Goal: Transaction & Acquisition: Purchase product/service

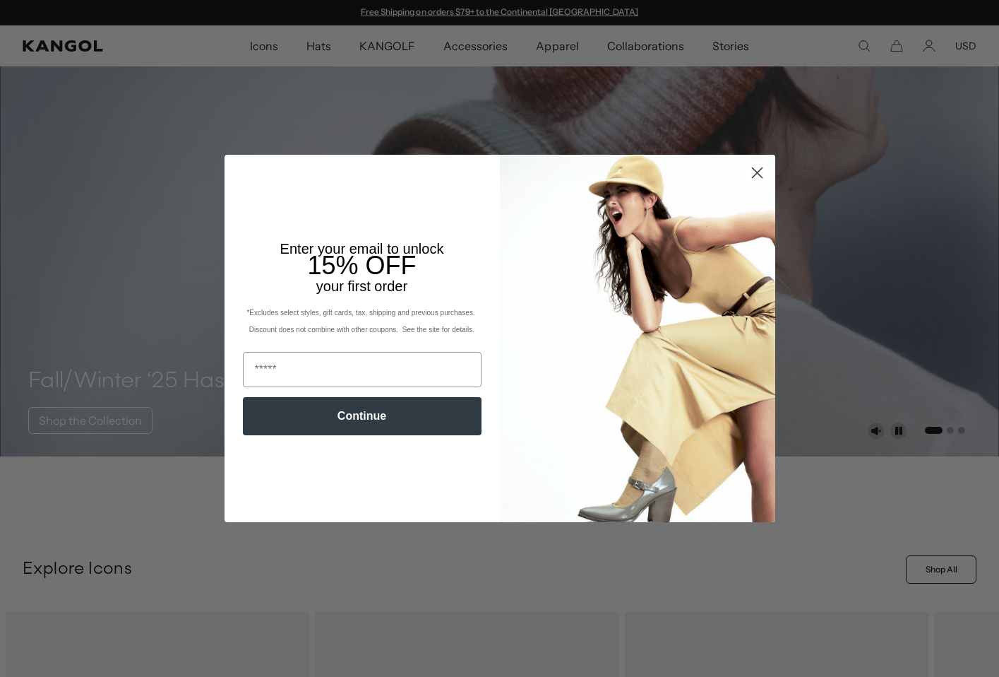
scroll to position [537, 0]
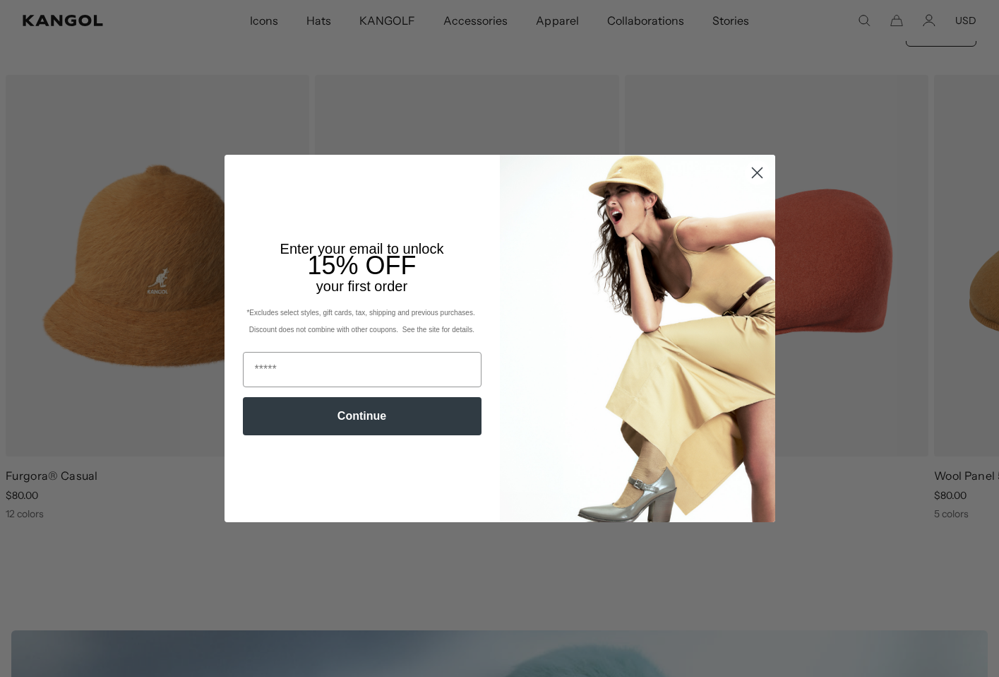
click at [767, 180] on icon "Close dialog" at bounding box center [757, 172] width 25 height 25
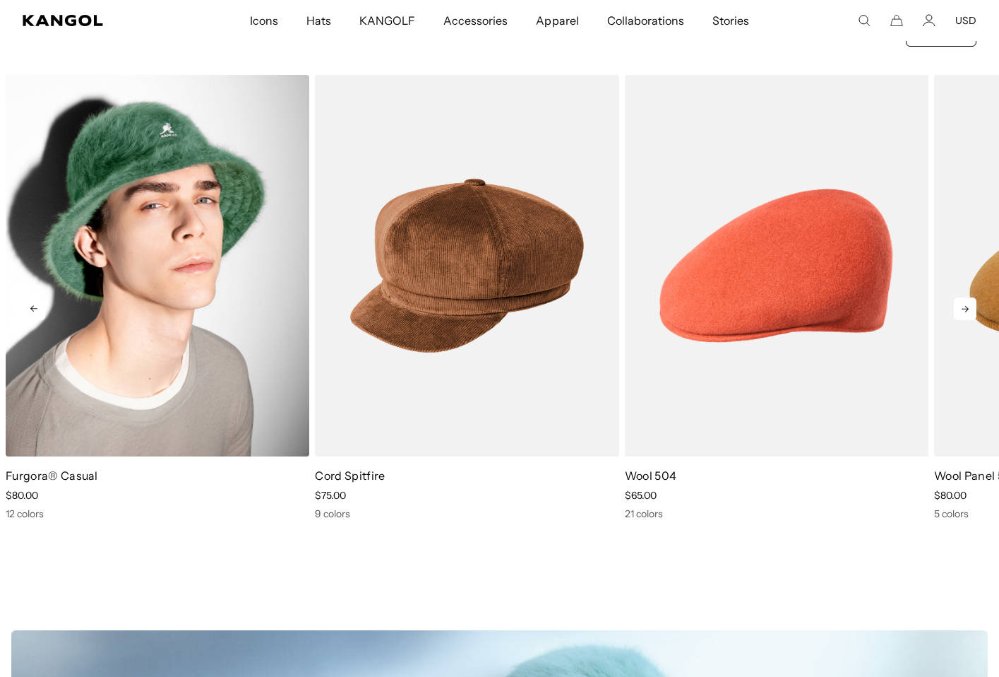
scroll to position [0, 0]
click at [128, 376] on img "1 of 13" at bounding box center [158, 265] width 304 height 381
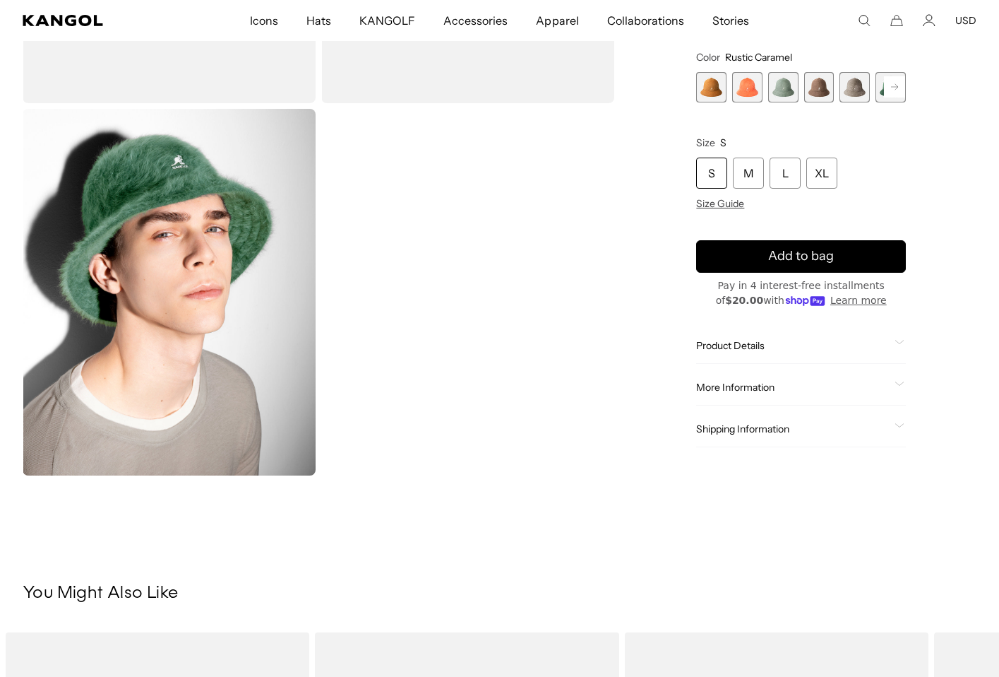
scroll to position [374, 0]
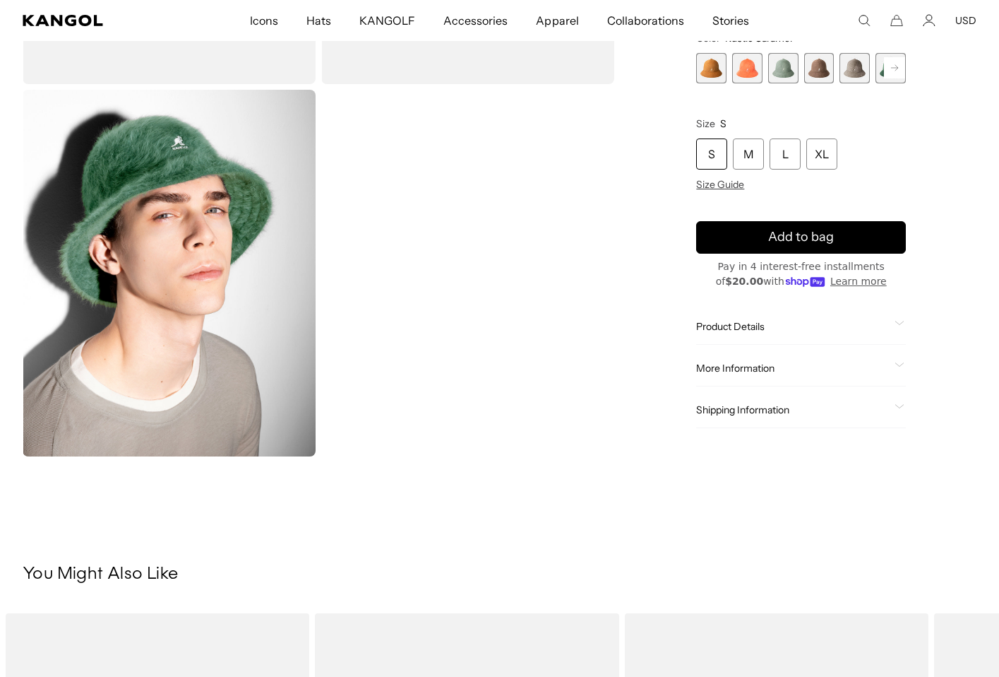
click at [819, 413] on span "Shipping Information" at bounding box center [792, 409] width 193 height 13
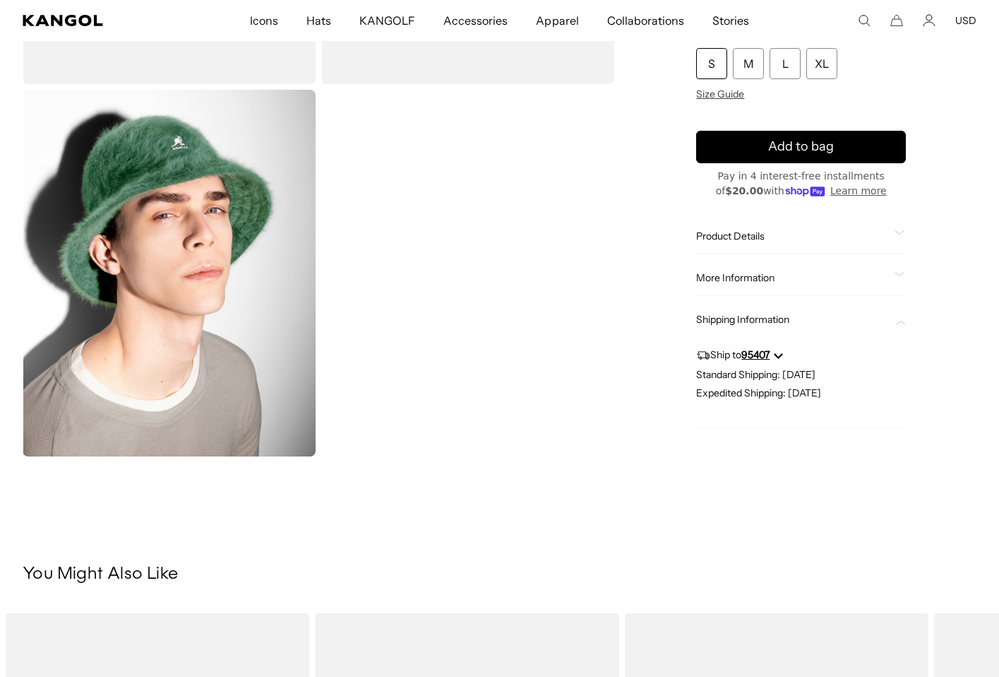
click at [855, 268] on div "More Information Style ID K3017ST Shape Bucket Fabrication Furgora Material 45%…" at bounding box center [801, 278] width 210 height 36
click at [882, 271] on span "More Information" at bounding box center [792, 277] width 193 height 13
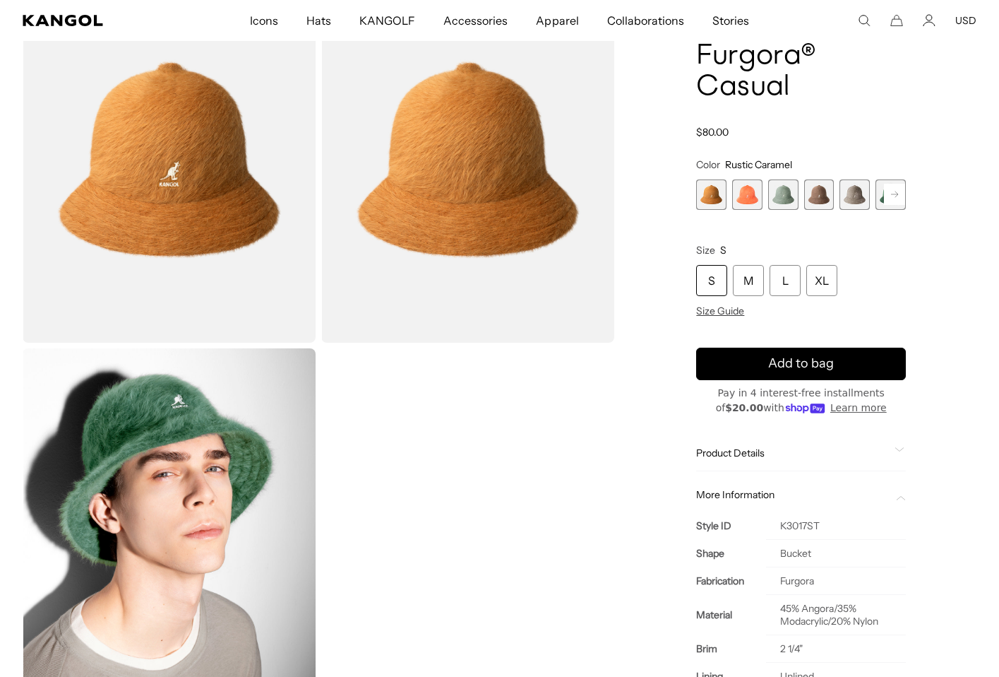
scroll to position [0, 0]
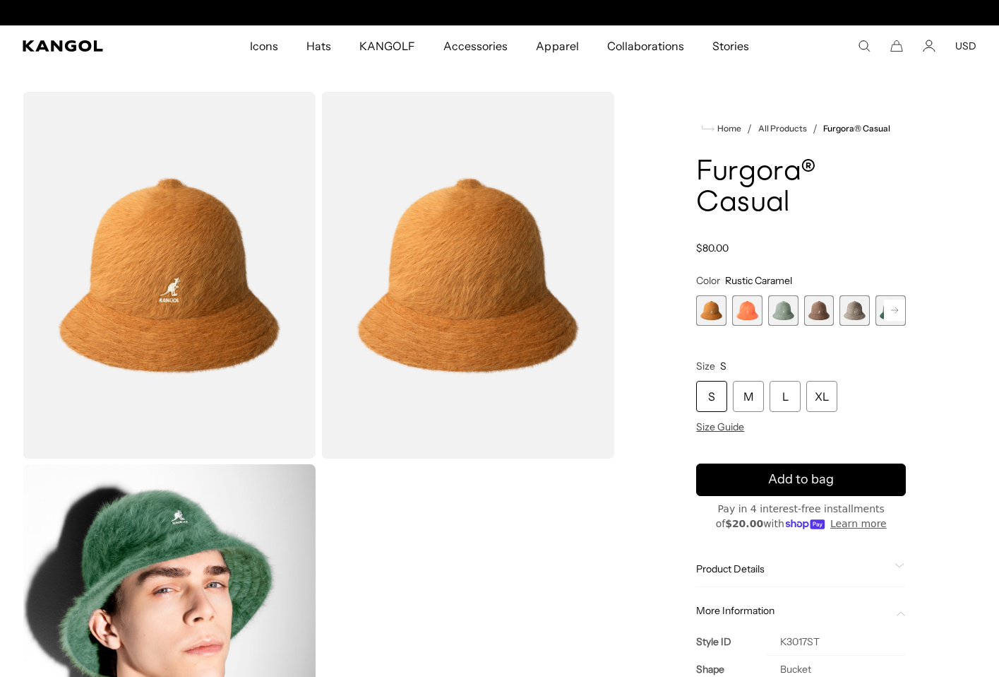
click at [744, 320] on span "2 of 12" at bounding box center [747, 310] width 30 height 30
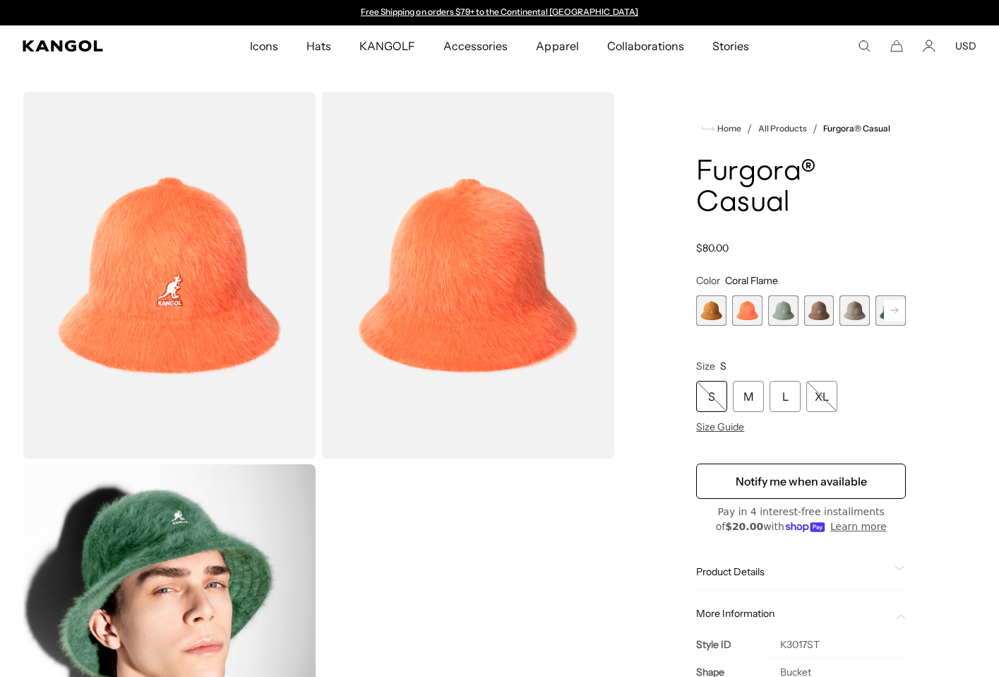
click at [776, 312] on span "3 of 12" at bounding box center [783, 310] width 30 height 30
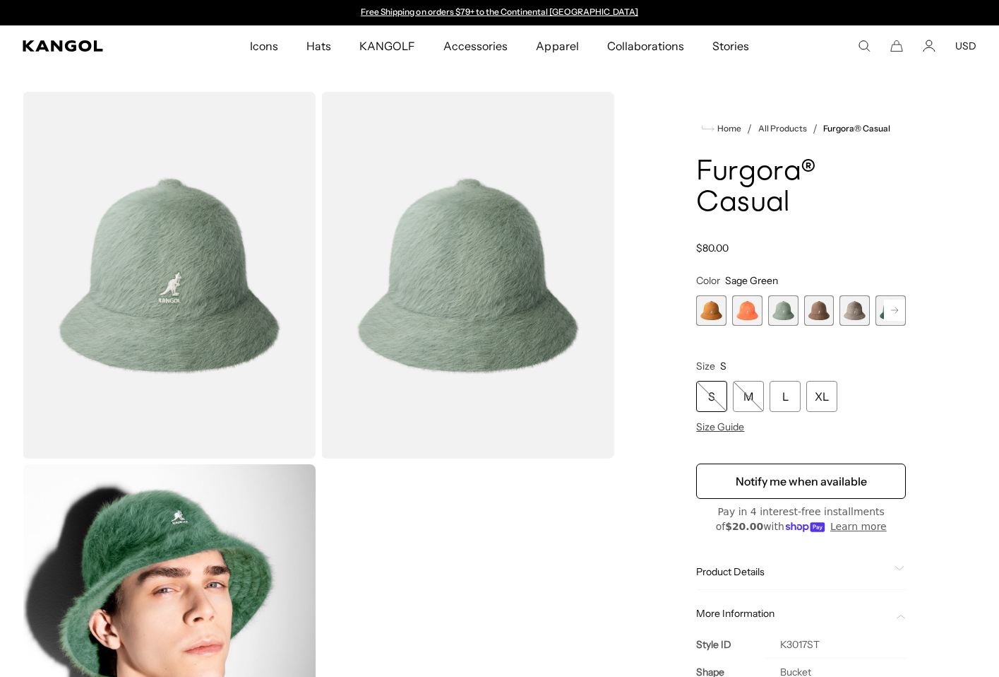
click at [828, 312] on span "4 of 12" at bounding box center [819, 310] width 30 height 30
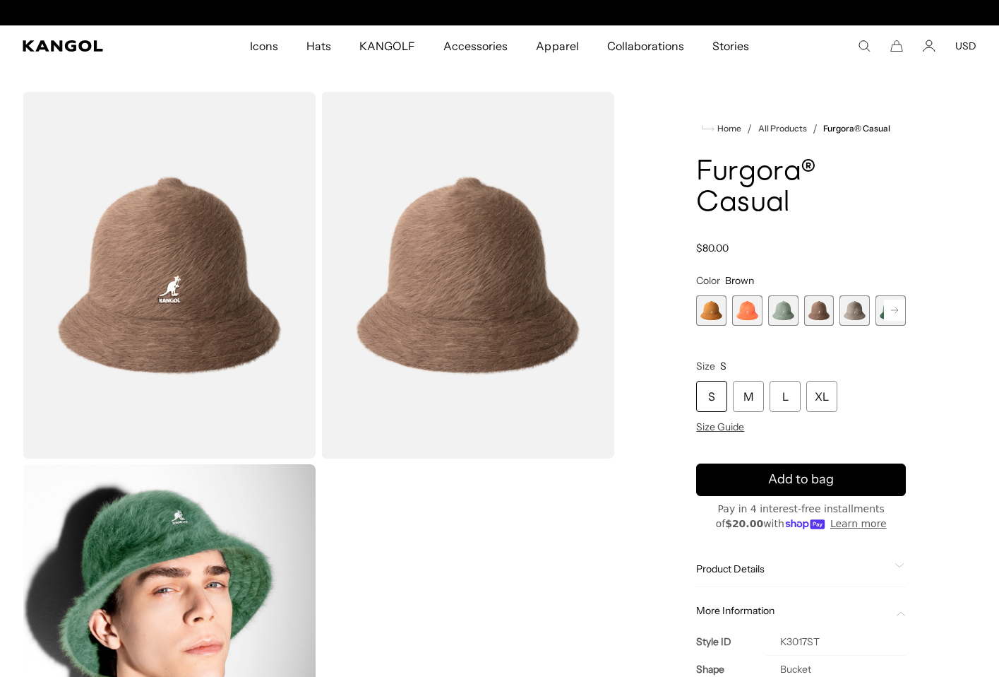
click at [860, 318] on span "5 of 12" at bounding box center [855, 310] width 30 height 30
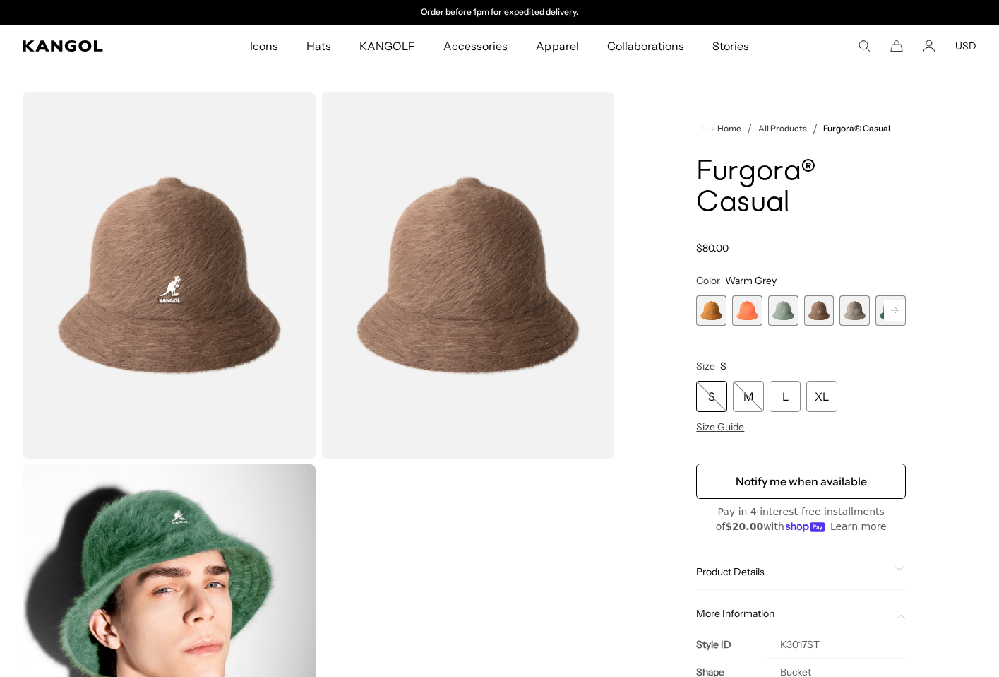
click at [862, 314] on span "5 of 12" at bounding box center [855, 310] width 30 height 30
click at [900, 316] on rect at bounding box center [894, 309] width 21 height 21
click at [849, 309] on span "6 of 12" at bounding box center [855, 310] width 30 height 30
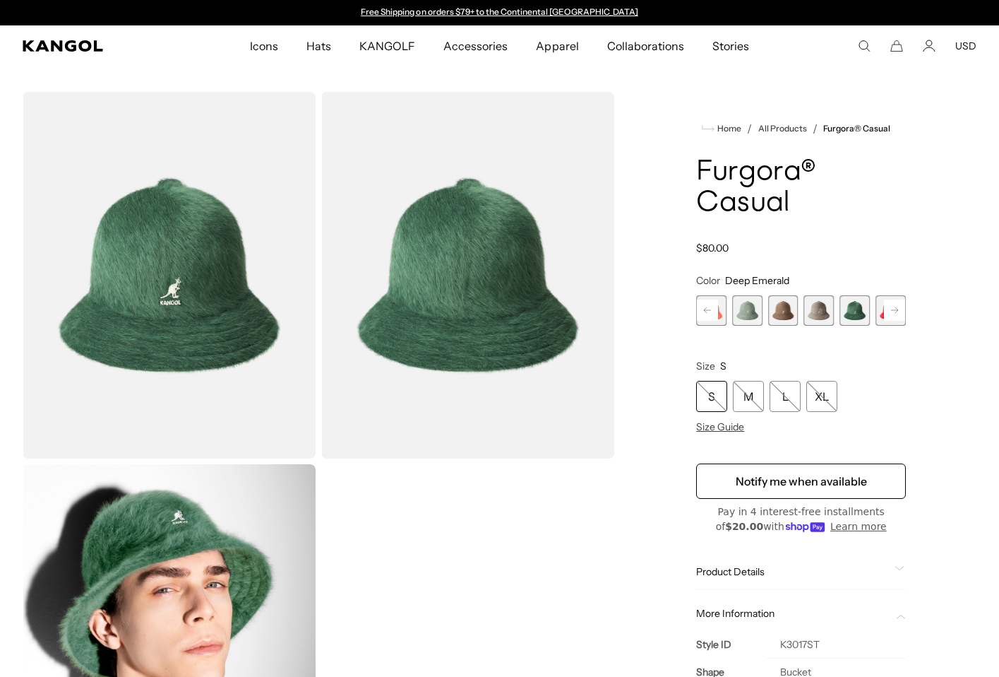
click at [887, 309] on rect at bounding box center [894, 309] width 21 height 21
click at [858, 310] on span "7 of 12" at bounding box center [855, 310] width 30 height 30
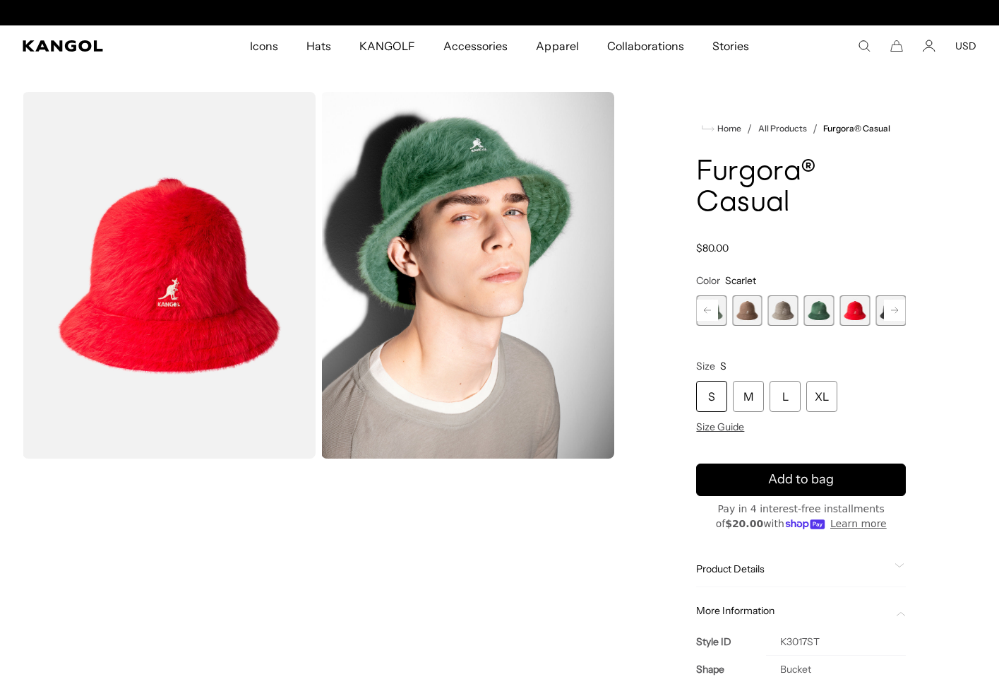
scroll to position [0, 291]
click at [897, 309] on icon at bounding box center [894, 310] width 7 height 6
click at [703, 309] on rect at bounding box center [707, 309] width 21 height 21
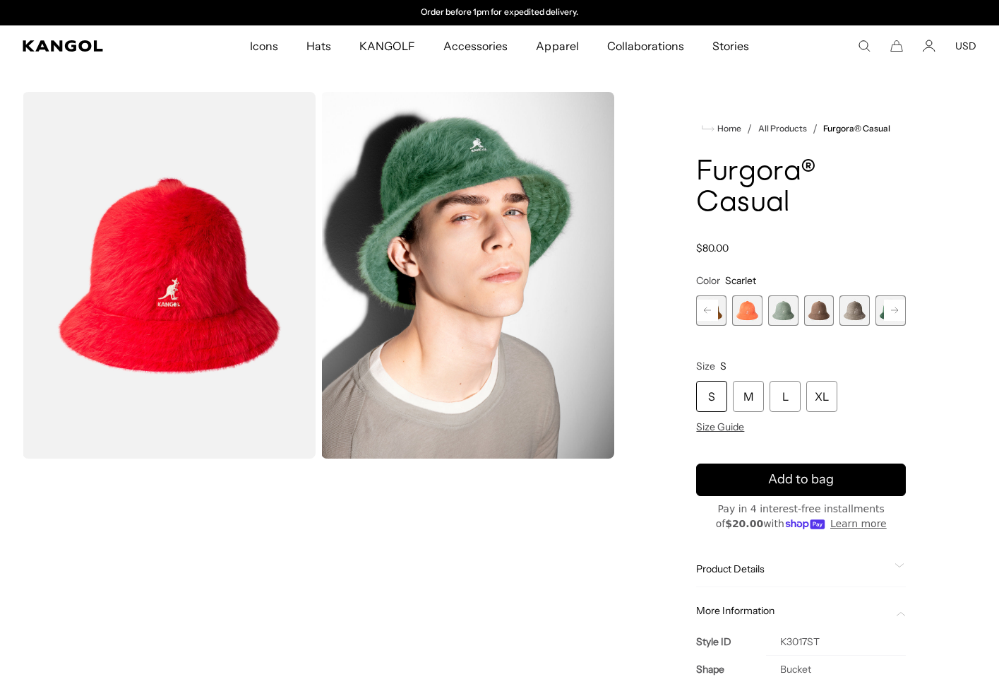
click at [703, 309] on rect at bounding box center [707, 309] width 21 height 21
click at [703, 309] on span "1 of 12" at bounding box center [711, 310] width 30 height 30
click at [713, 309] on span "1 of 12" at bounding box center [711, 310] width 30 height 30
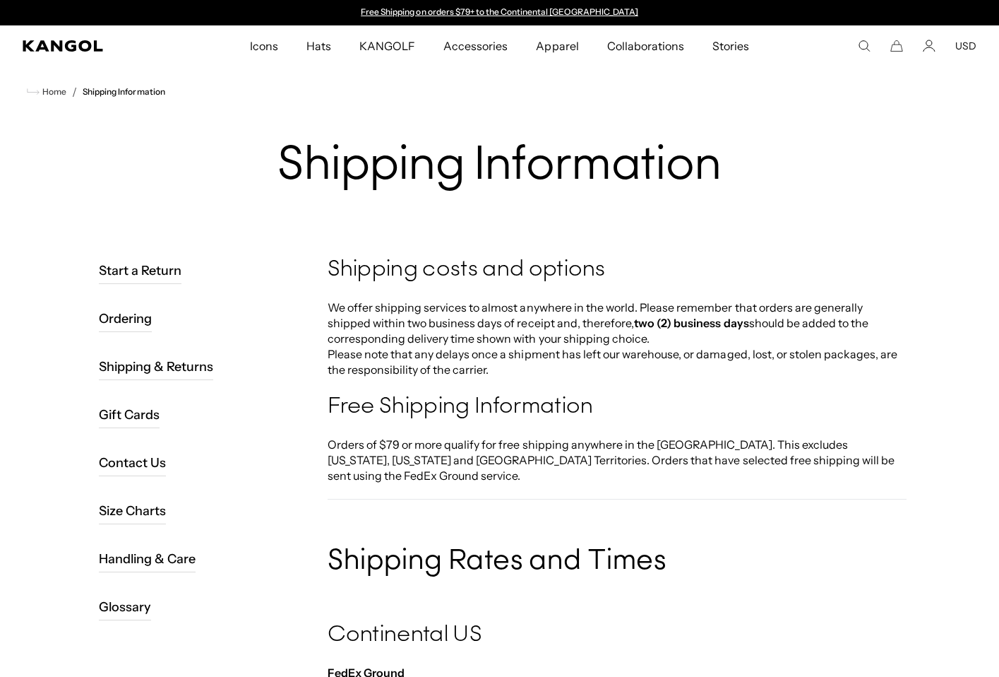
drag, startPoint x: 681, startPoint y: 336, endPoint x: 688, endPoint y: 278, distance: 59.0
click at [688, 276] on h4 "Shipping costs and options" at bounding box center [617, 270] width 579 height 28
click at [169, 358] on link "Shipping & Returns" at bounding box center [156, 366] width 115 height 27
click at [174, 369] on link "Shipping & Returns" at bounding box center [156, 366] width 115 height 27
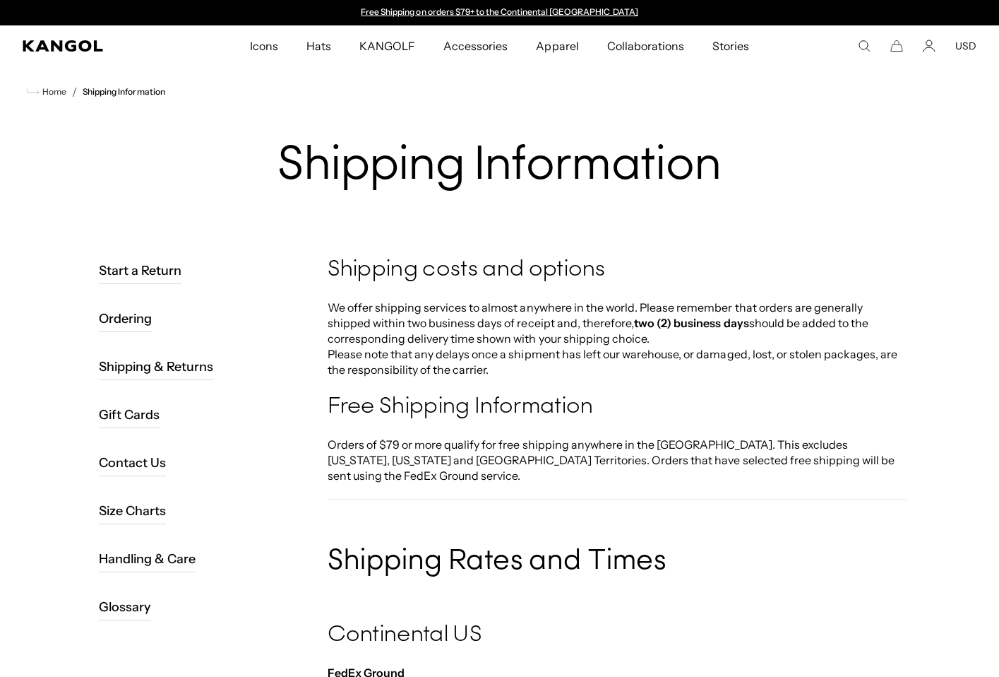
scroll to position [1605, 0]
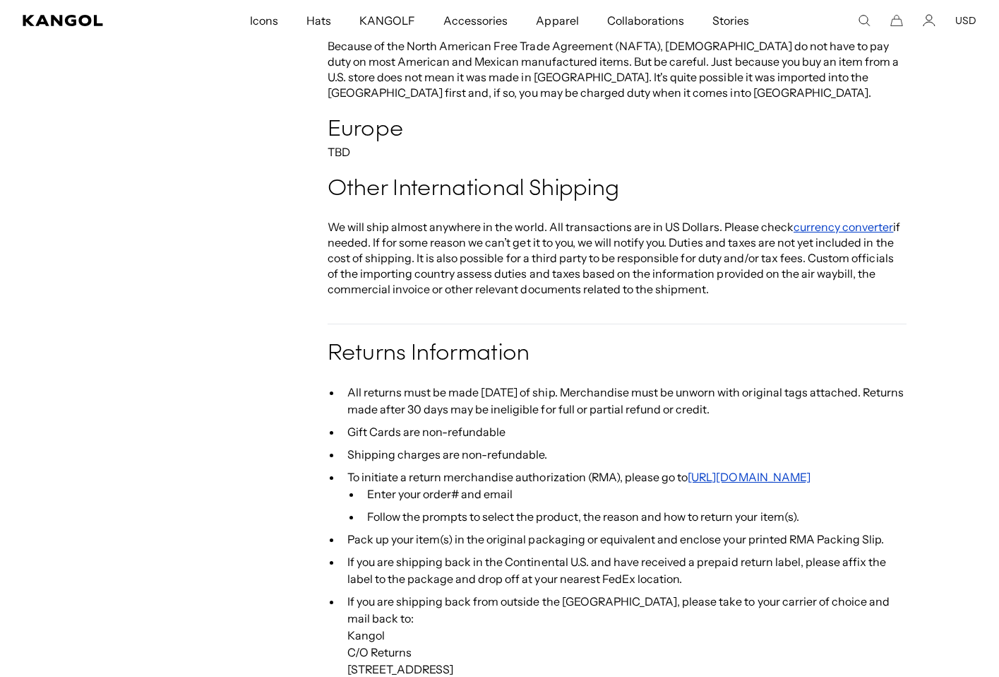
drag, startPoint x: 640, startPoint y: 358, endPoint x: 789, endPoint y: 399, distance: 154.5
click at [782, 399] on div "Returns Information All returns must be made within 30 days of ship. Merchandis…" at bounding box center [617, 608] width 579 height 537
drag, startPoint x: 796, startPoint y: 401, endPoint x: 800, endPoint y: 362, distance: 39.1
click at [799, 363] on div "Returns Information All returns must be made within 30 days of ship. Merchandis…" at bounding box center [617, 608] width 579 height 537
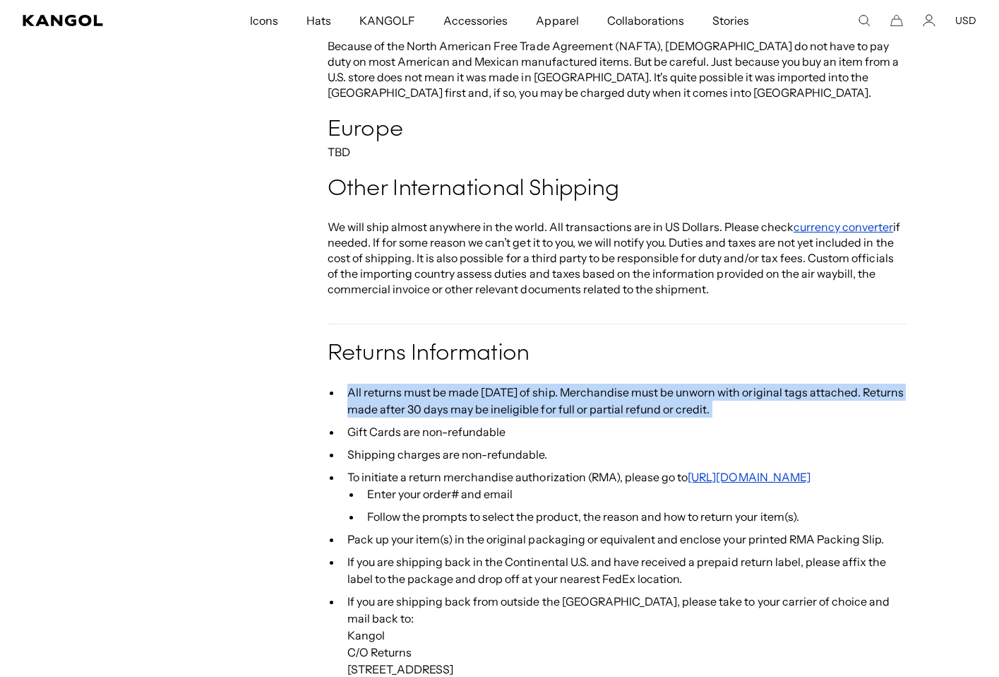
drag, startPoint x: 800, startPoint y: 362, endPoint x: 778, endPoint y: 405, distance: 48.3
click at [775, 405] on div "Returns Information All returns must be made within 30 days of ship. Merchandis…" at bounding box center [617, 608] width 579 height 537
drag, startPoint x: 778, startPoint y: 405, endPoint x: 791, endPoint y: 358, distance: 49.0
click at [791, 358] on div "Returns Information All returns must be made within 30 days of ship. Merchandis…" at bounding box center [617, 608] width 579 height 537
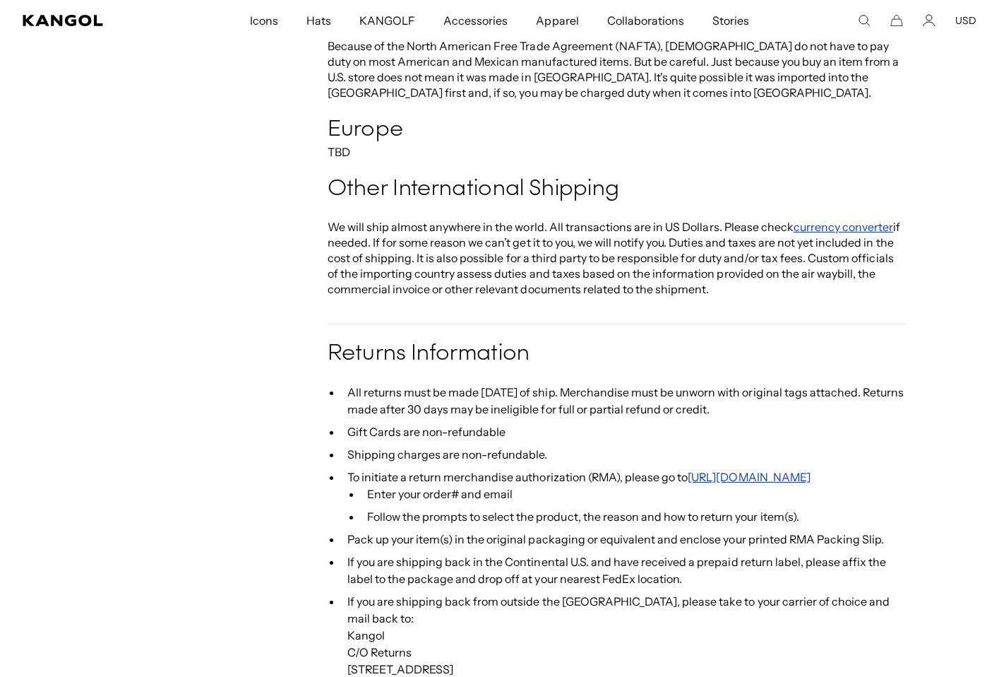
click at [791, 368] on p at bounding box center [617, 376] width 579 height 16
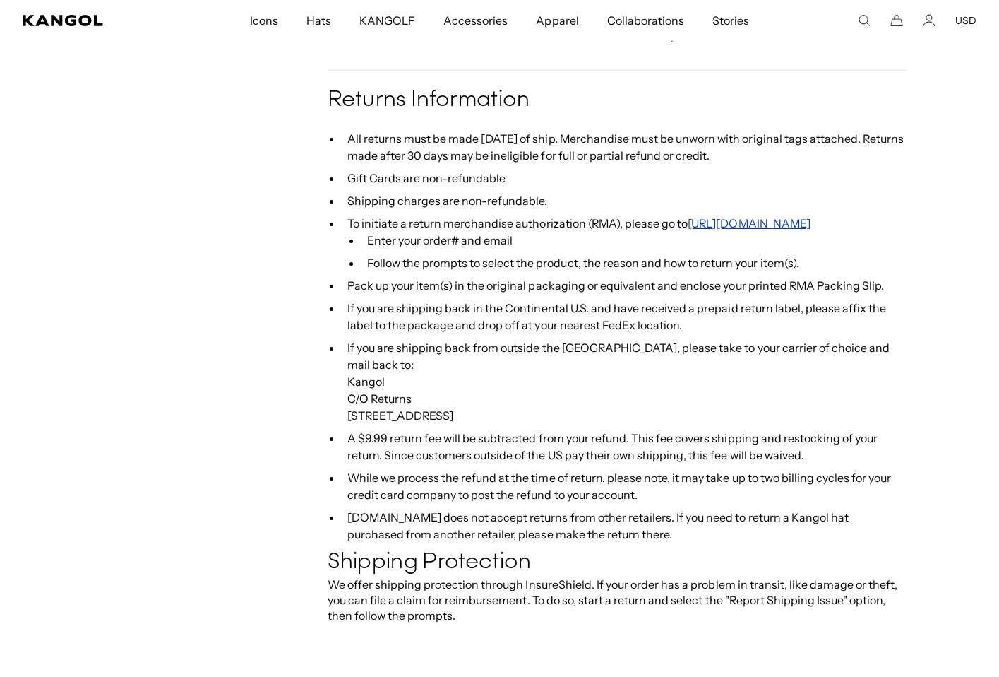
scroll to position [0, 0]
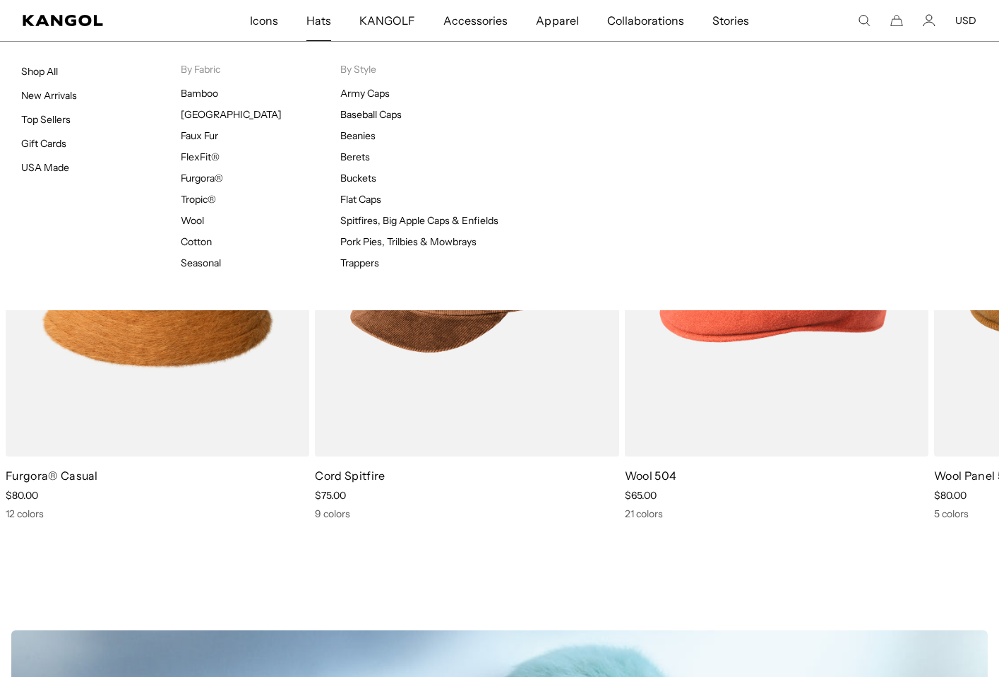
click at [326, 22] on span "Hats" at bounding box center [318, 20] width 25 height 41
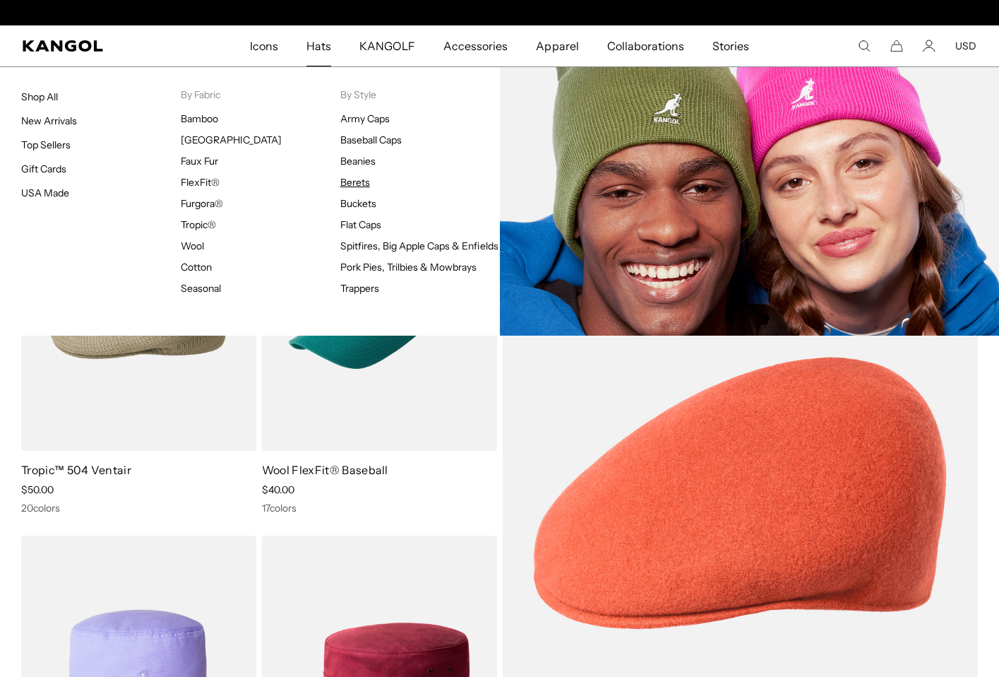
scroll to position [0, 291]
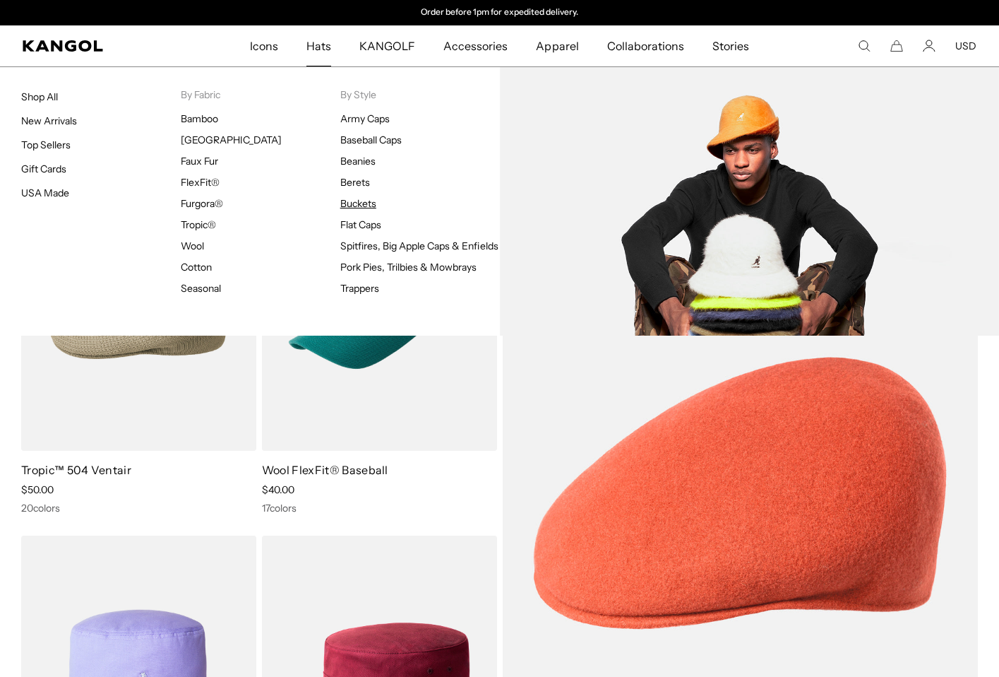
click at [359, 201] on link "Buckets" at bounding box center [358, 203] width 36 height 13
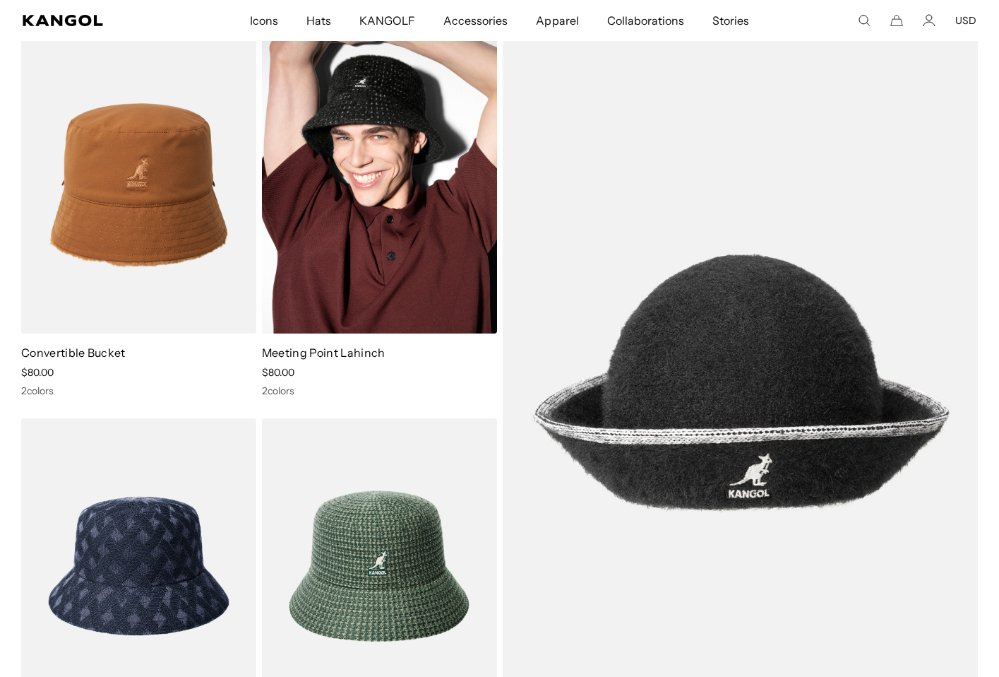
scroll to position [76, 0]
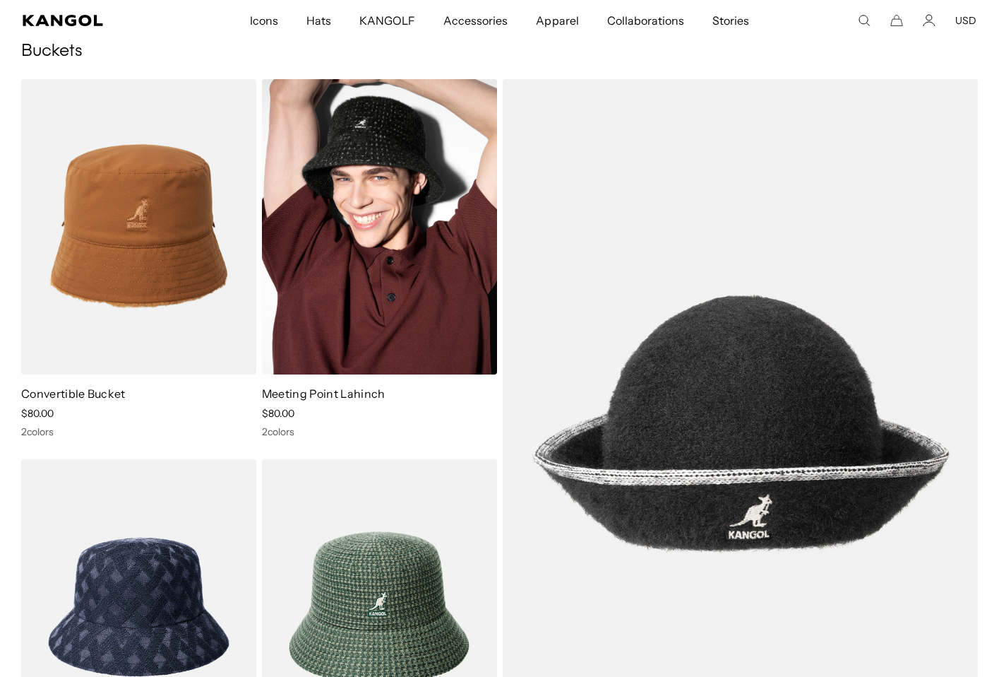
click at [415, 211] on img at bounding box center [379, 226] width 235 height 295
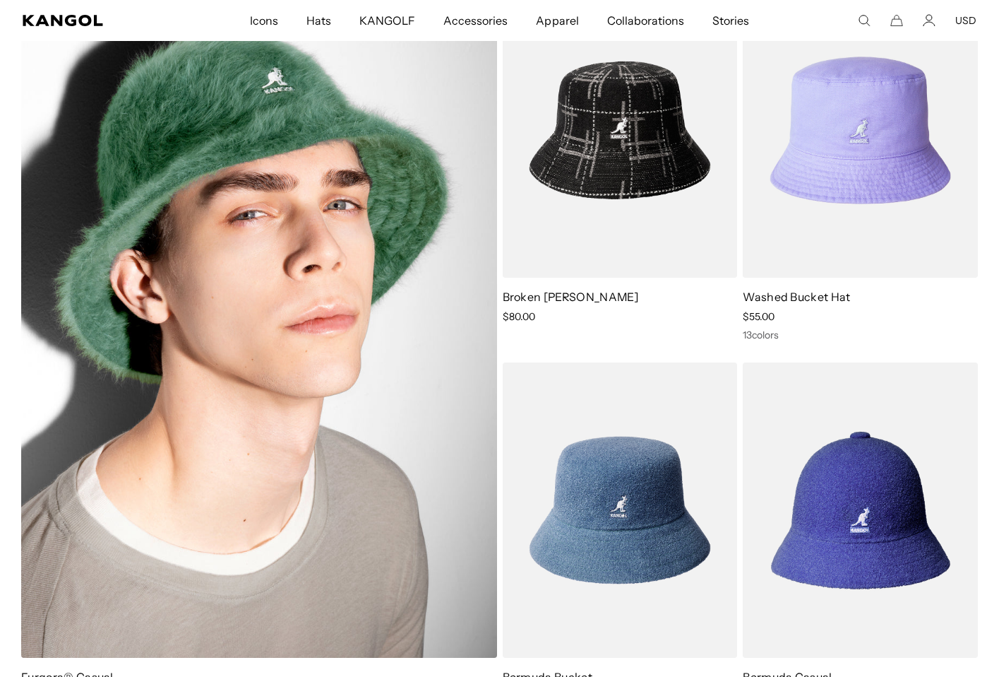
scroll to position [899, 0]
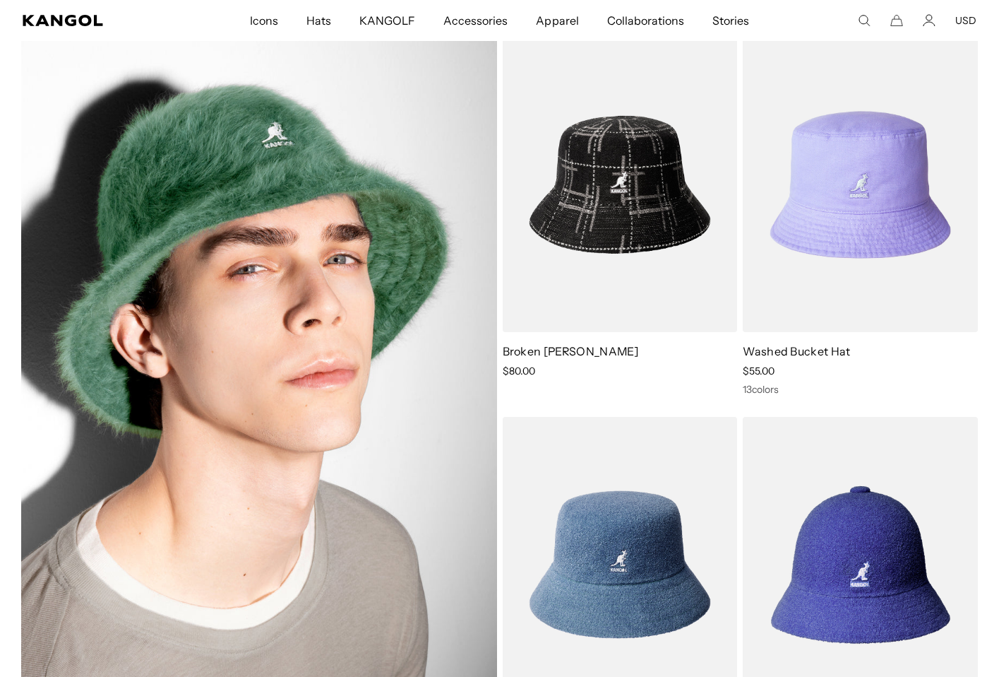
click at [329, 408] on img at bounding box center [259, 374] width 476 height 675
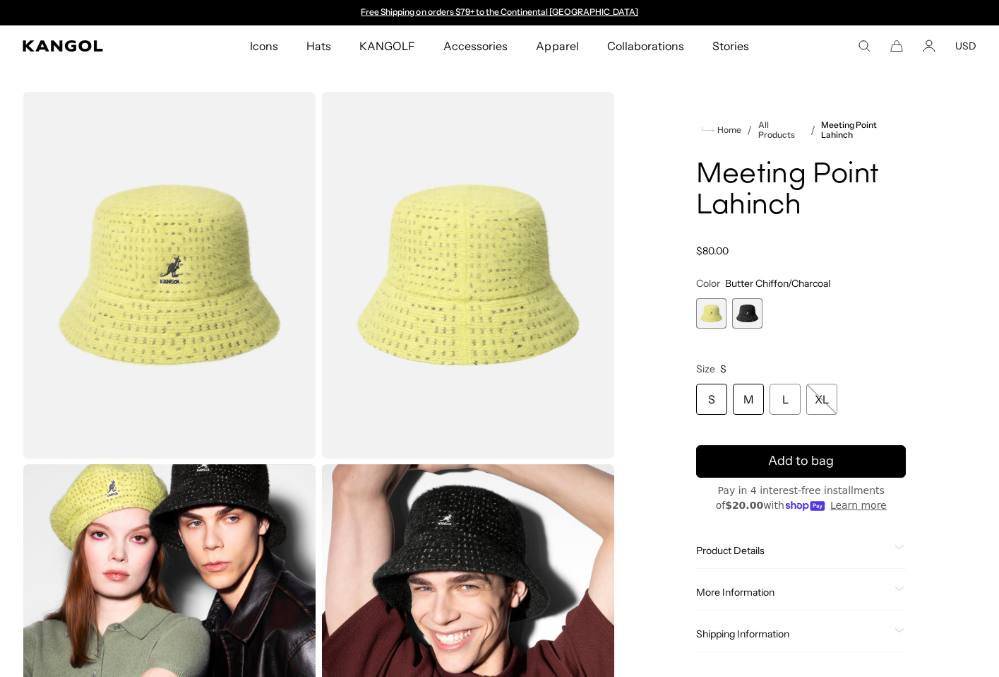
click at [756, 412] on div "M" at bounding box center [748, 398] width 31 height 31
click at [708, 309] on span "1 of 2" at bounding box center [711, 313] width 30 height 30
click at [739, 308] on span "2 of 2" at bounding box center [747, 313] width 30 height 30
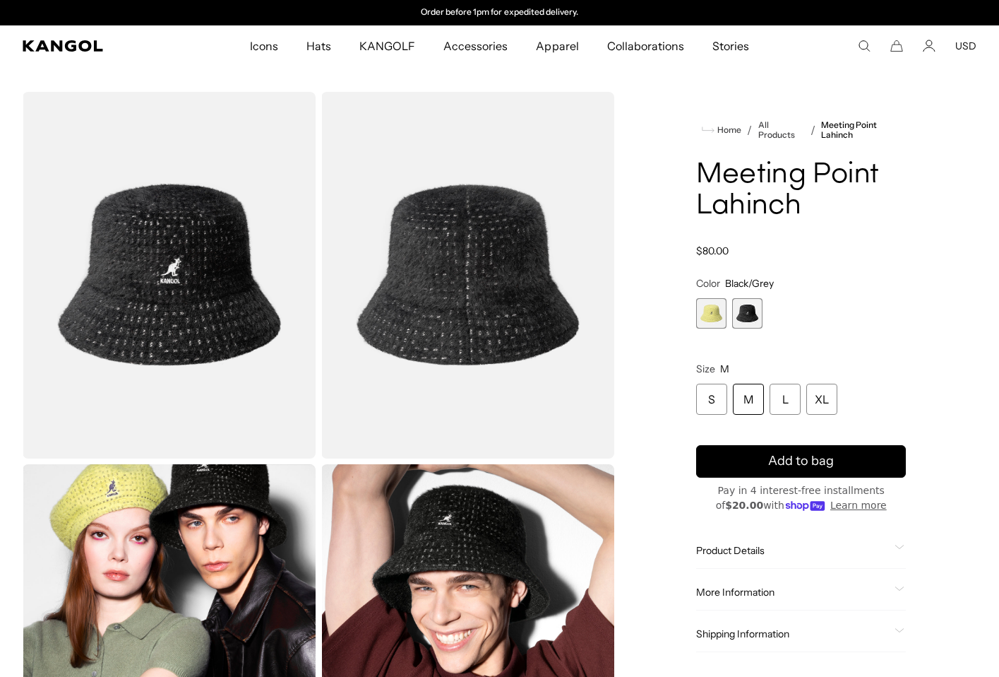
click at [712, 311] on span "1 of 2" at bounding box center [711, 313] width 30 height 30
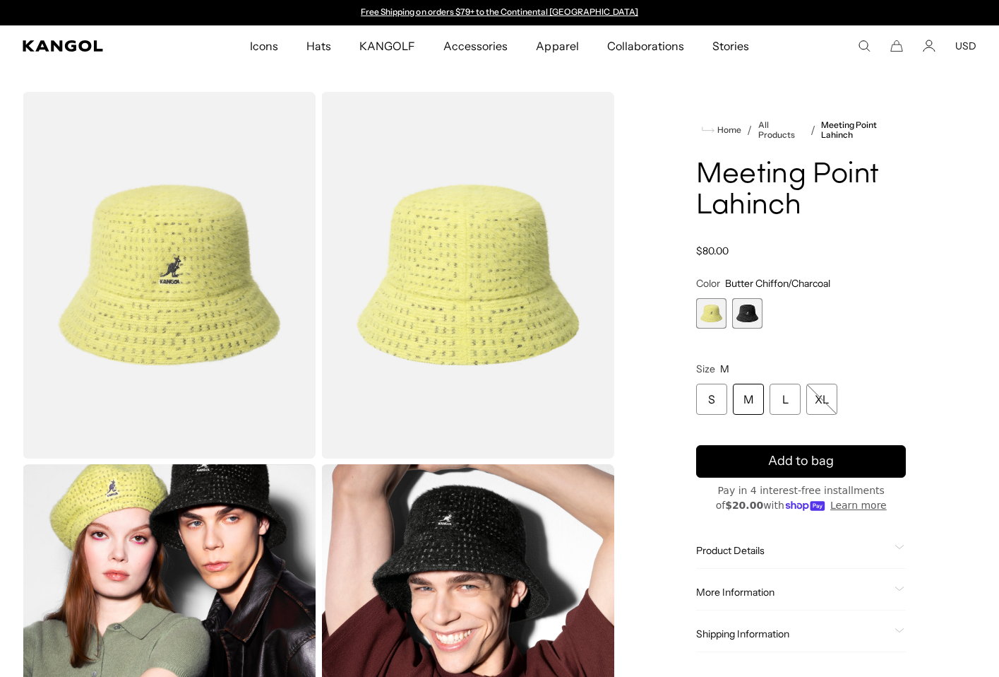
click at [748, 405] on div "M" at bounding box center [748, 398] width 31 height 31
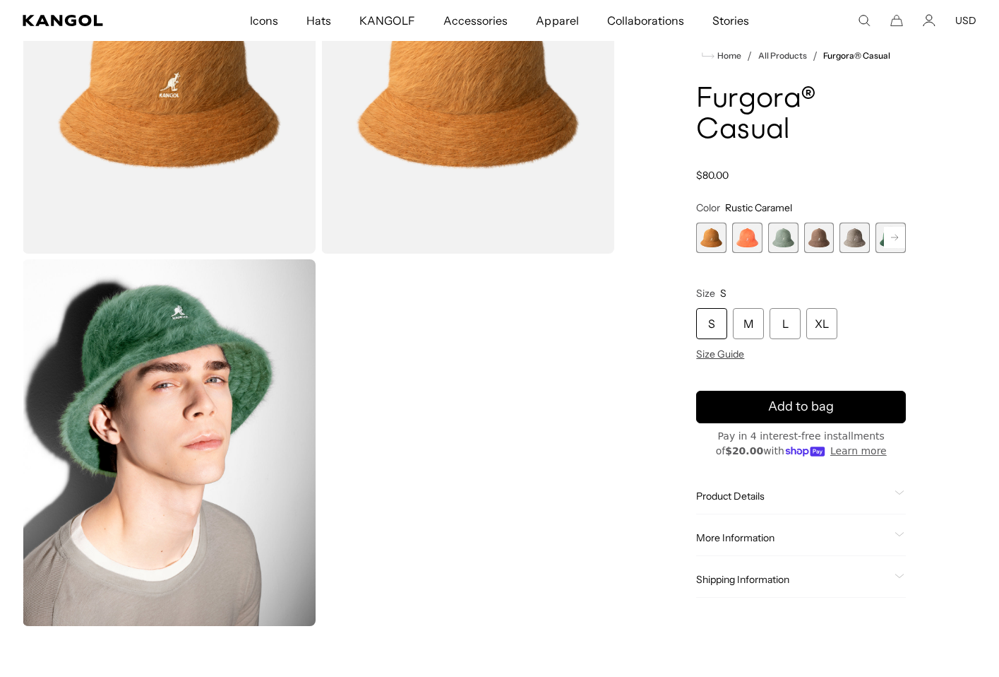
scroll to position [283, 0]
